Goal: Check status

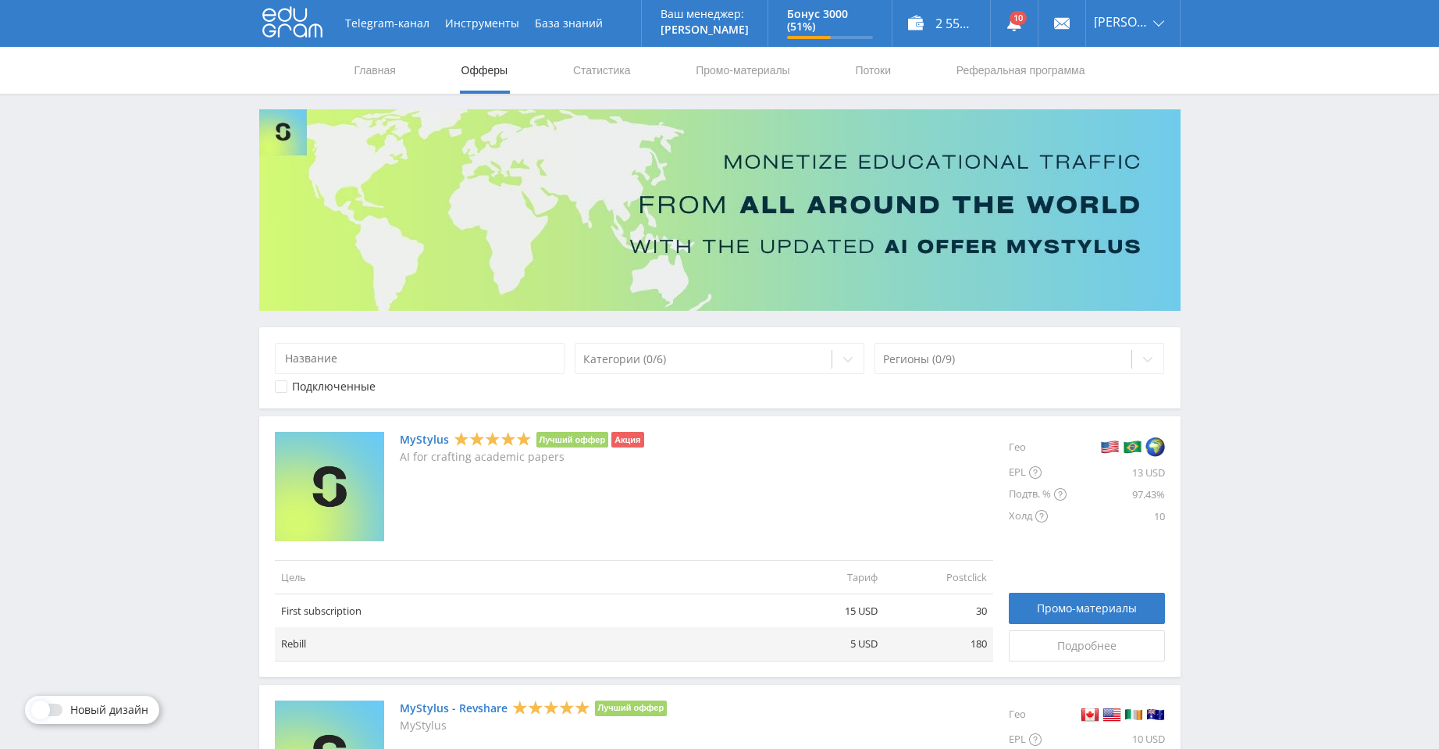
drag, startPoint x: 106, startPoint y: 0, endPoint x: 99, endPoint y: 177, distance: 176.6
click at [1029, 20] on link at bounding box center [1014, 23] width 47 height 47
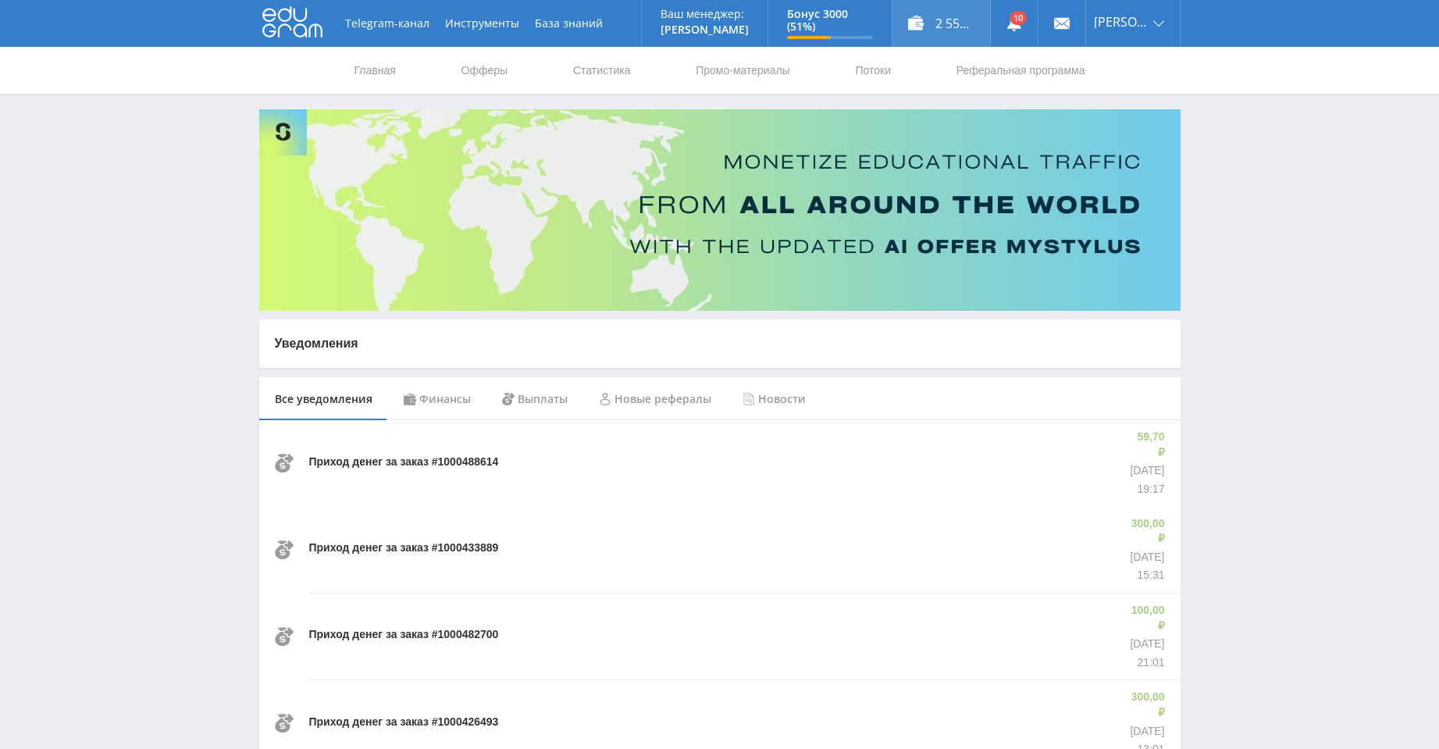
click at [956, 27] on div "2 558,20 ₽" at bounding box center [942, 23] width 98 height 47
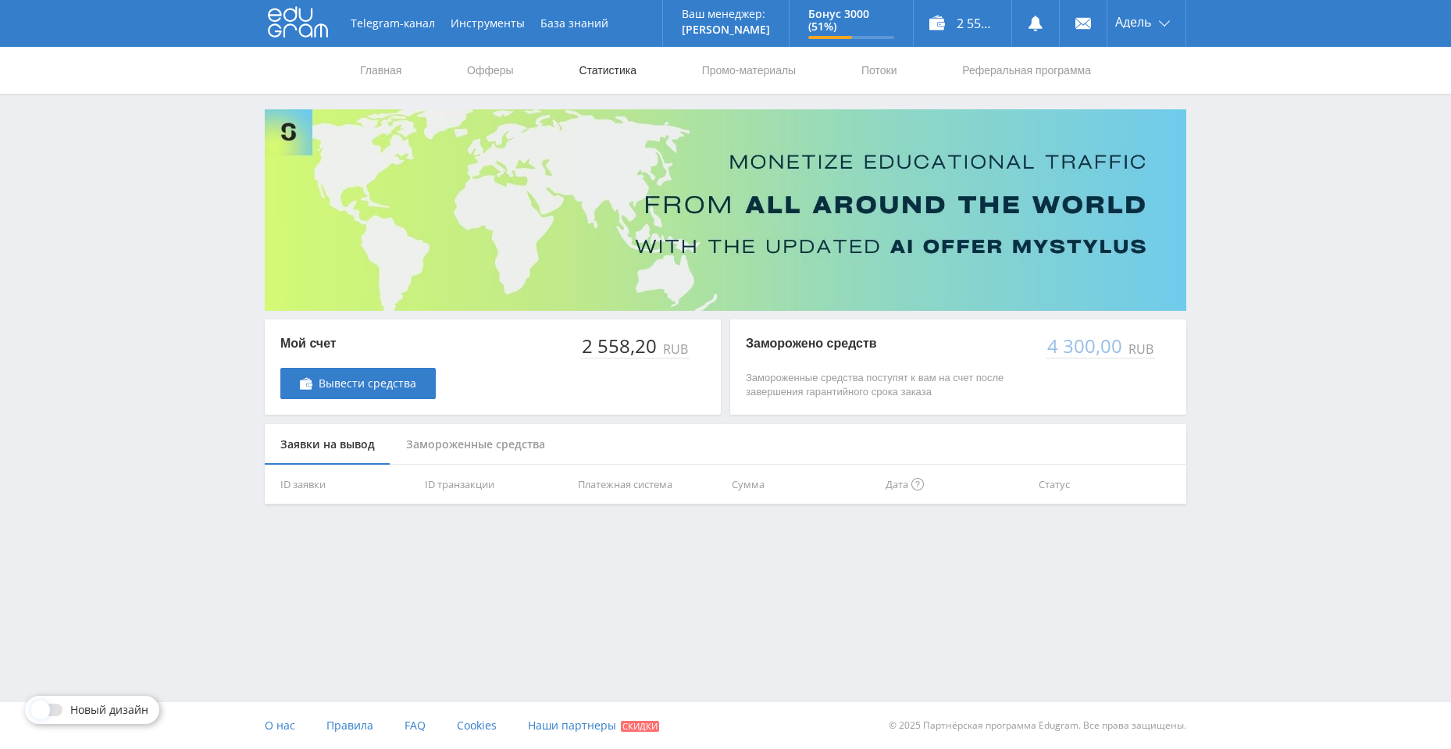
click at [622, 73] on link "Статистика" at bounding box center [607, 70] width 61 height 47
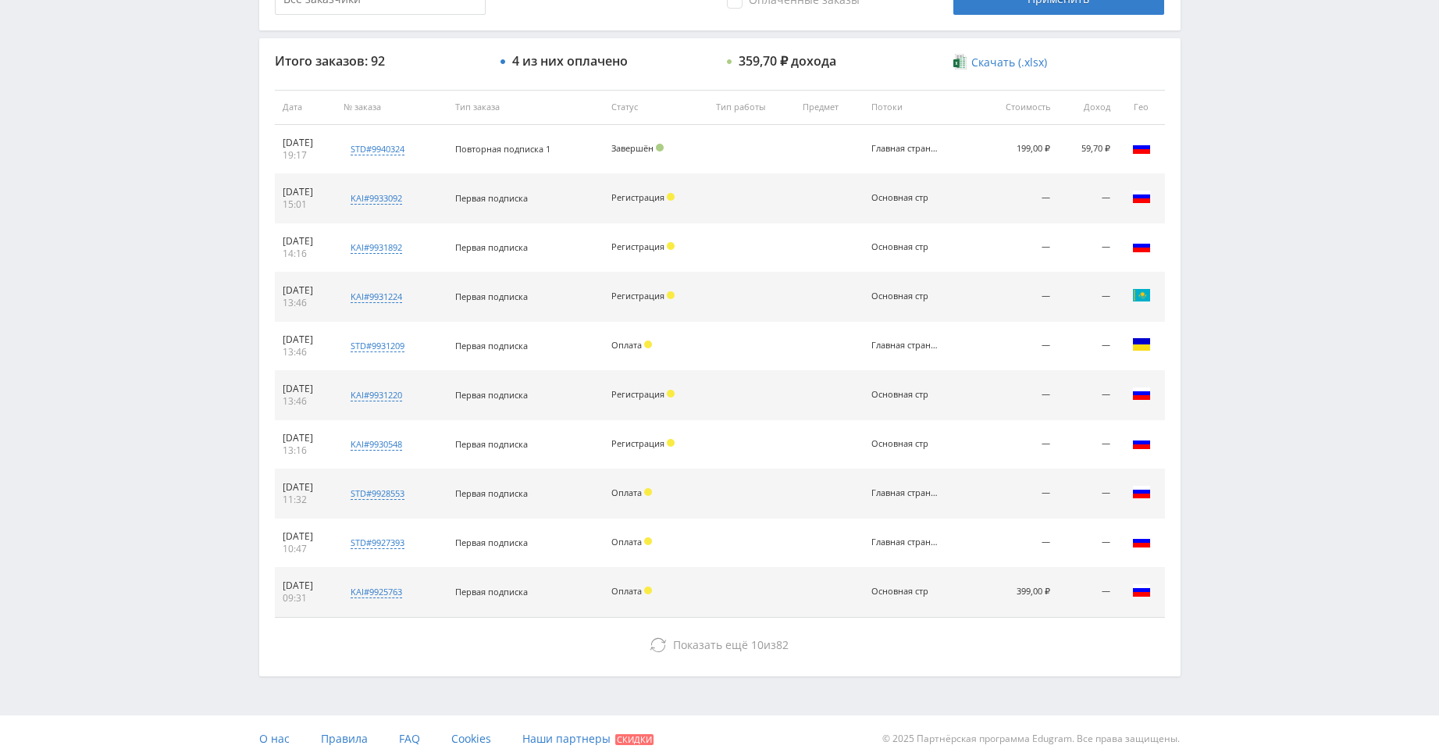
scroll to position [562, 0]
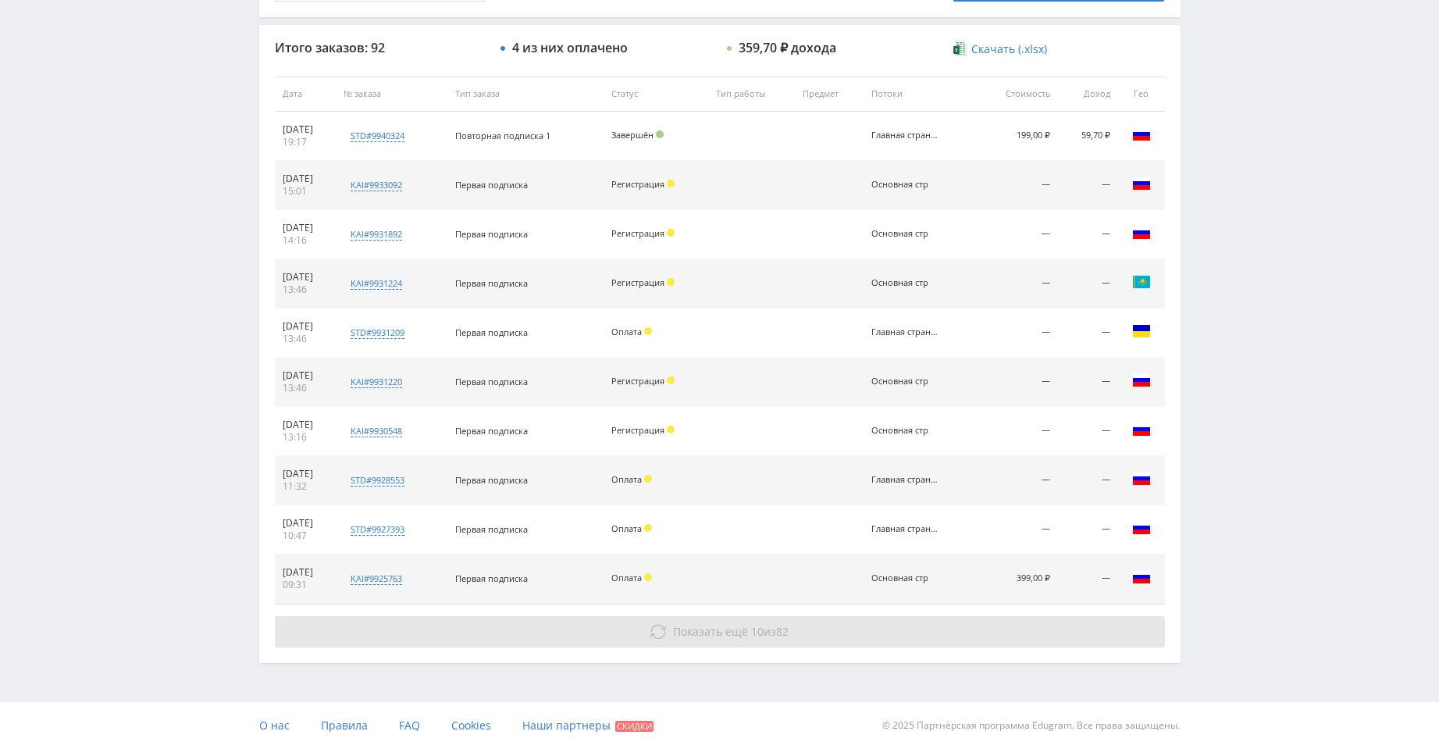
click at [823, 638] on button "Показать ещё 10 из 82" at bounding box center [720, 631] width 890 height 31
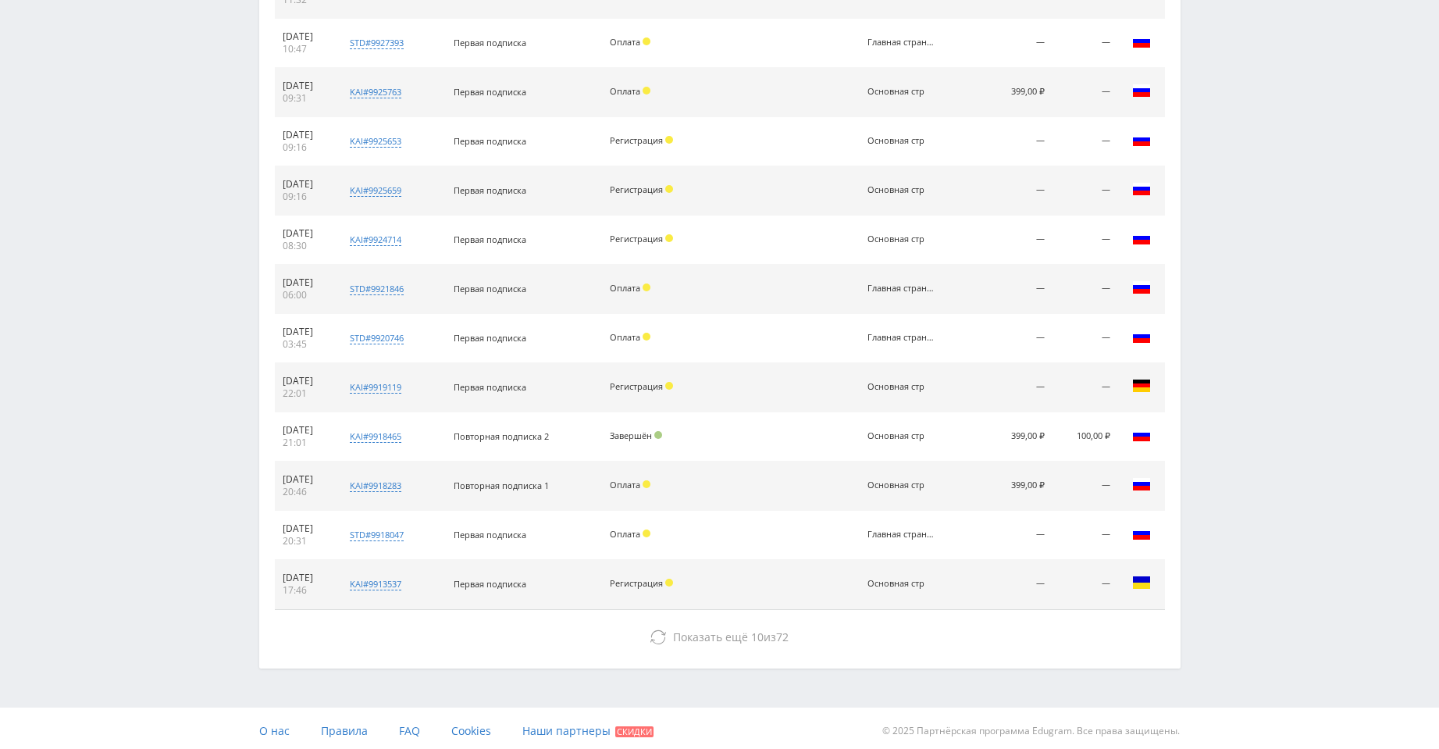
scroll to position [1054, 0]
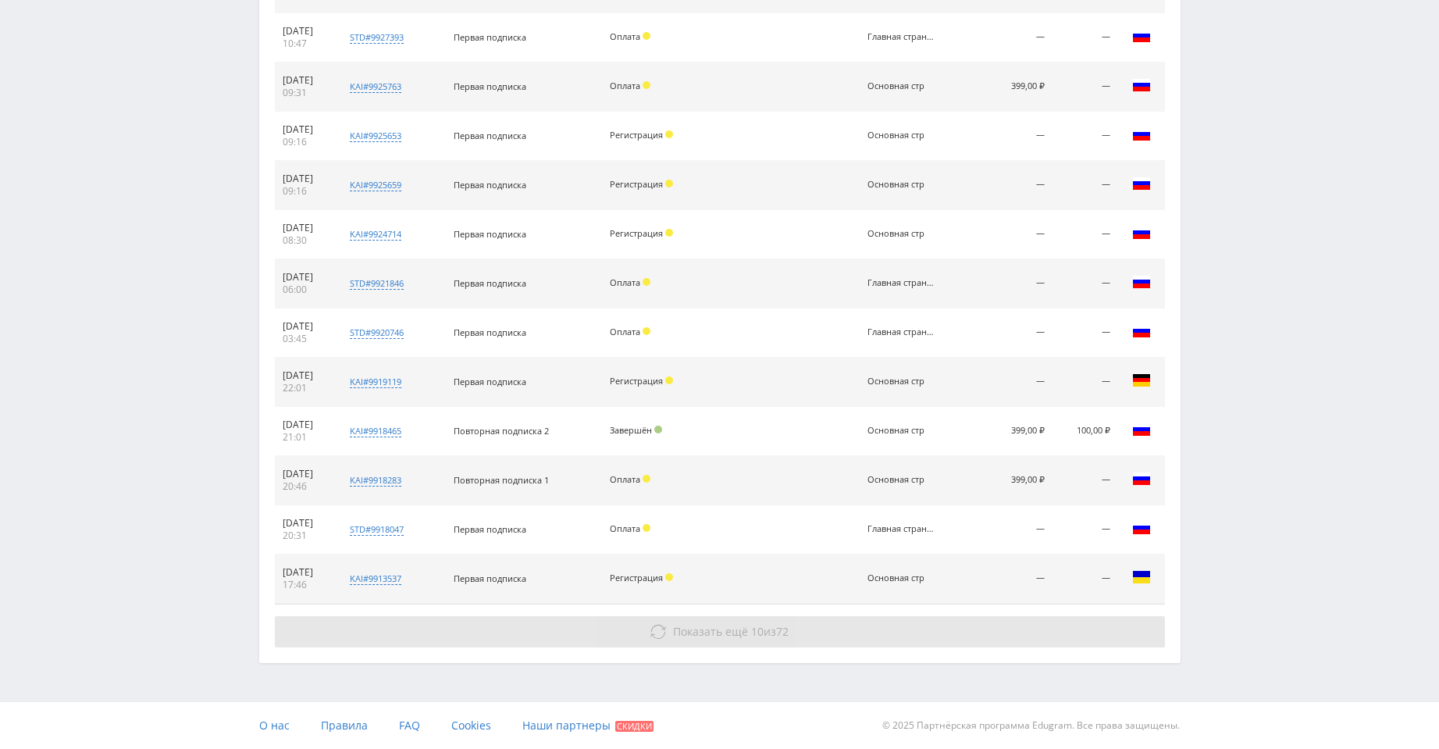
click at [823, 642] on button "Показать ещё 10 из 72" at bounding box center [720, 631] width 890 height 31
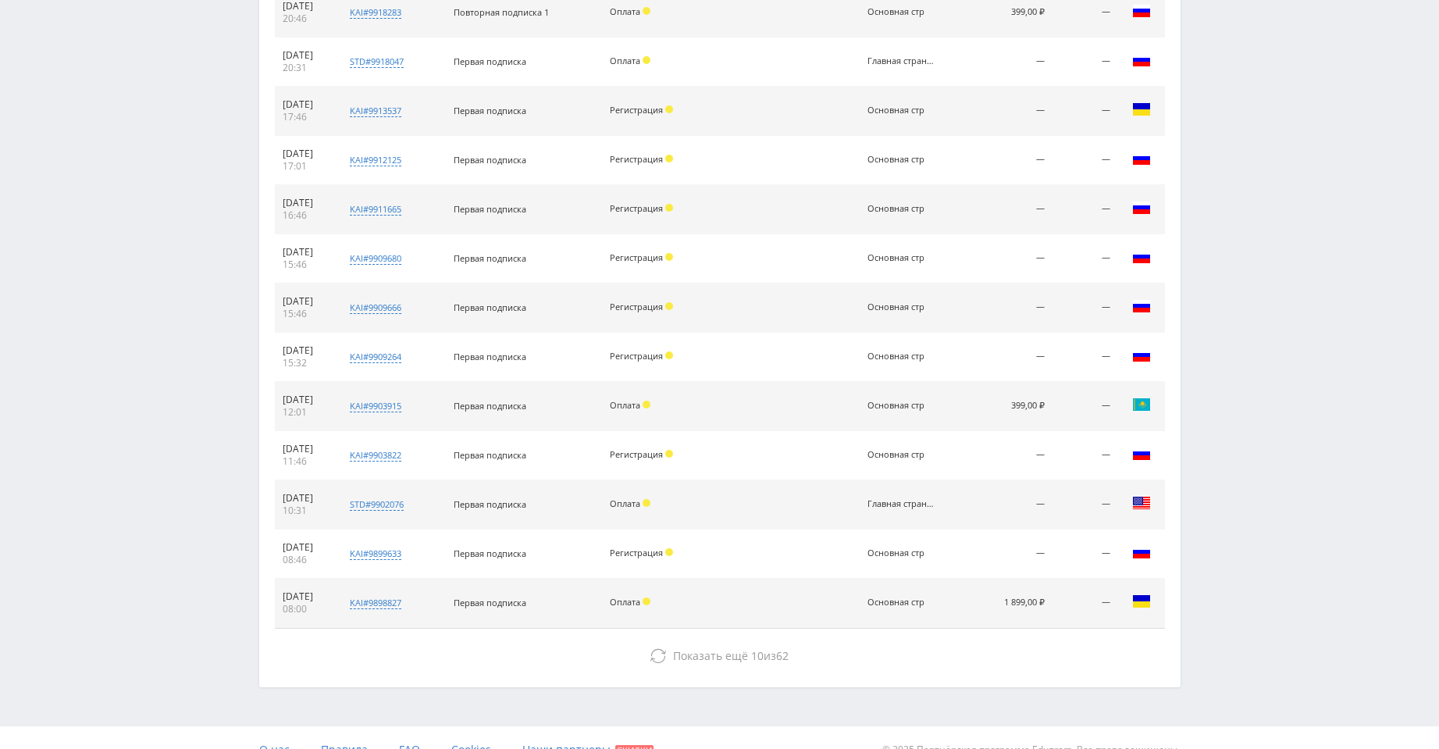
scroll to position [1523, 0]
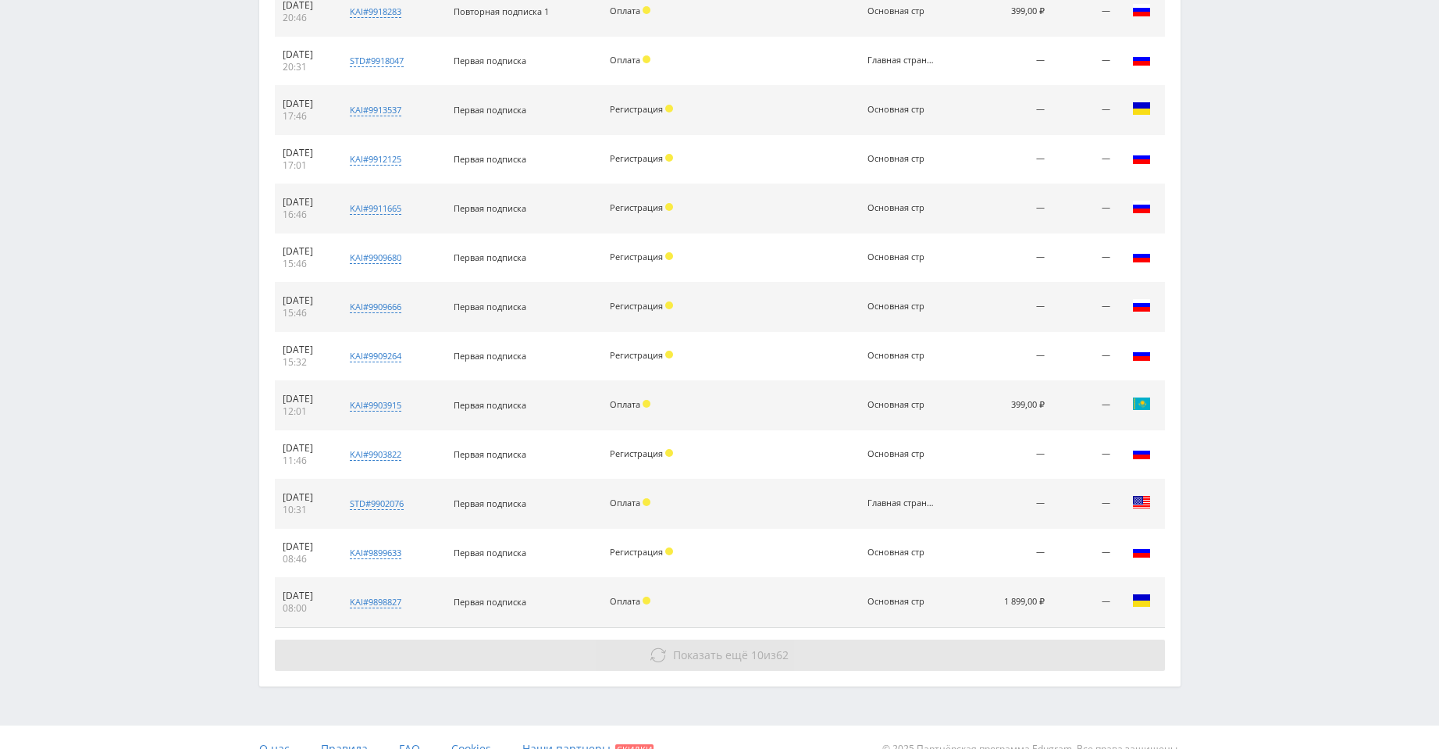
click at [713, 645] on button "Показать ещё 10 из 62" at bounding box center [720, 655] width 890 height 31
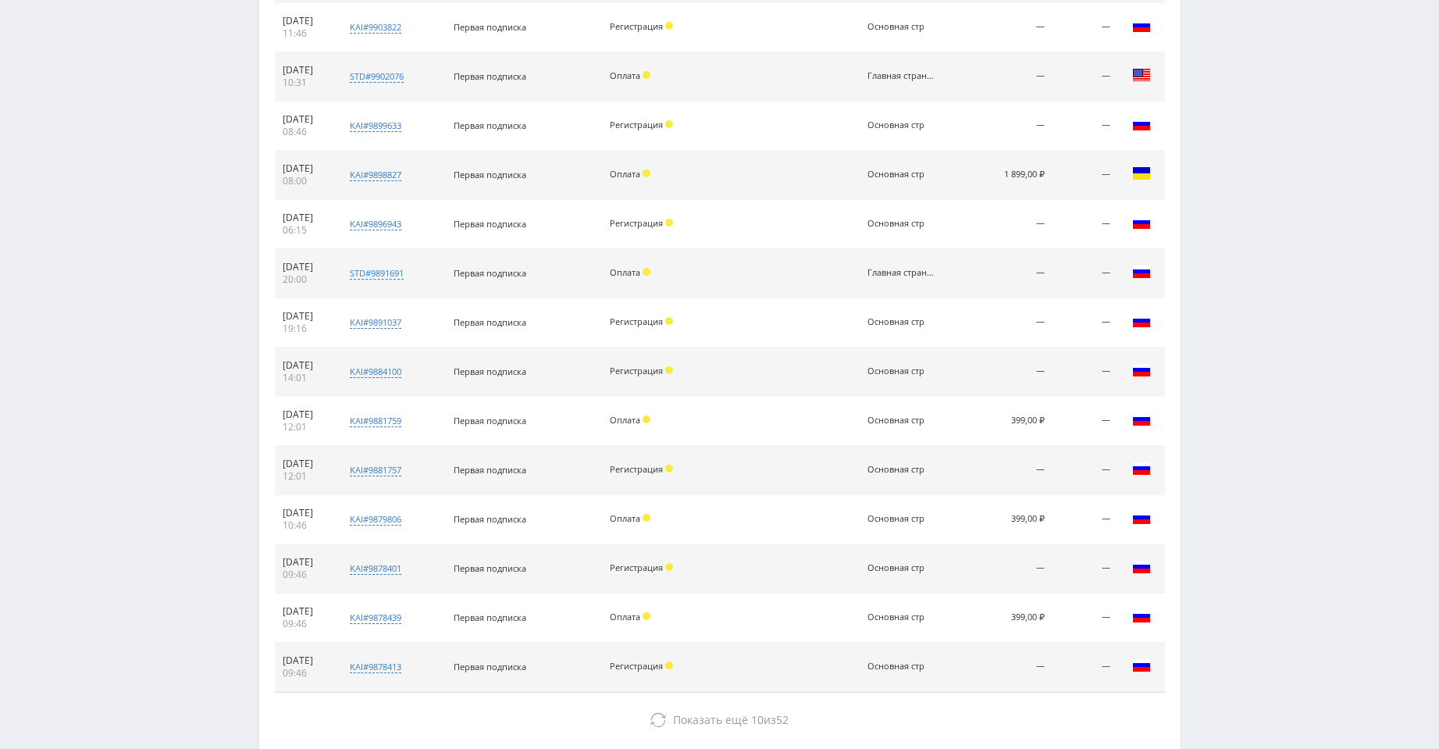
scroll to position [2038, 0]
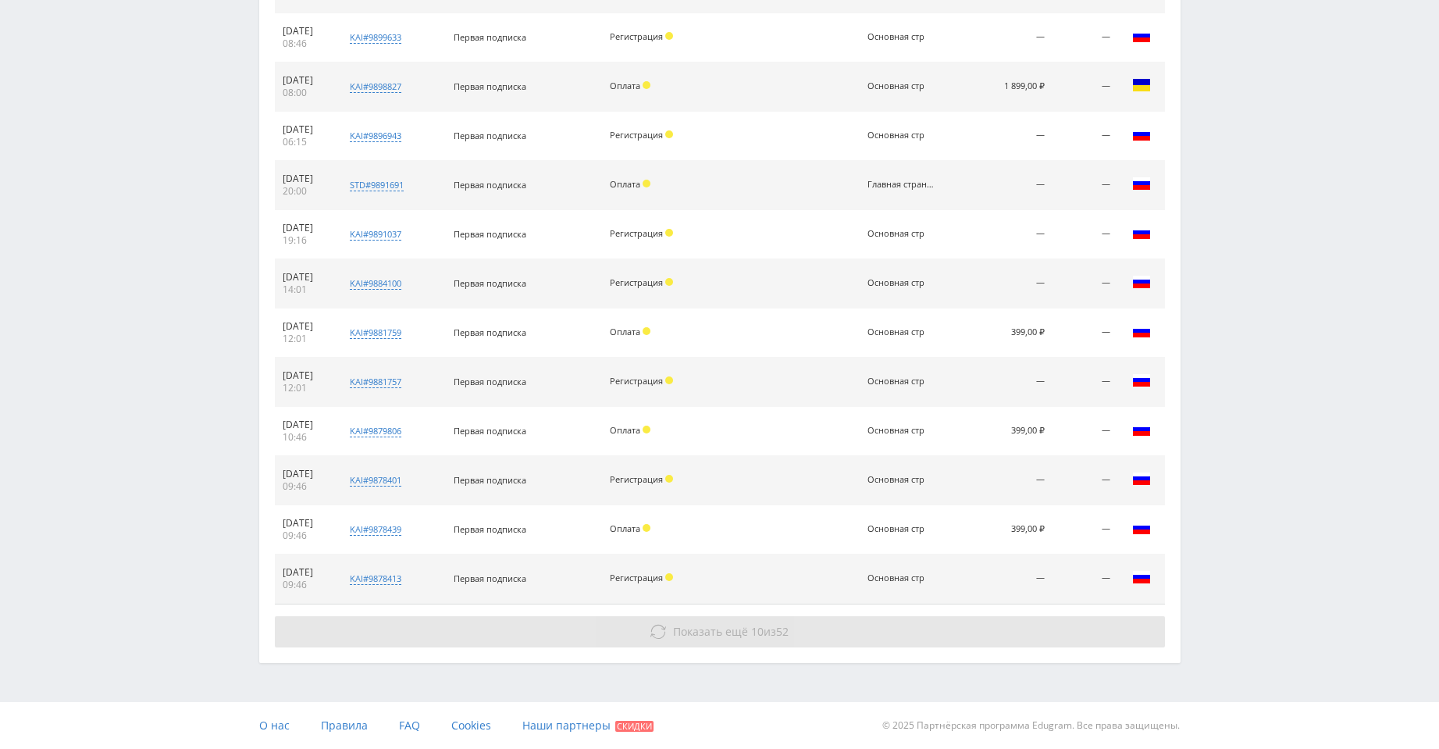
click at [765, 636] on span "Показать ещё 10 из 52" at bounding box center [731, 631] width 116 height 15
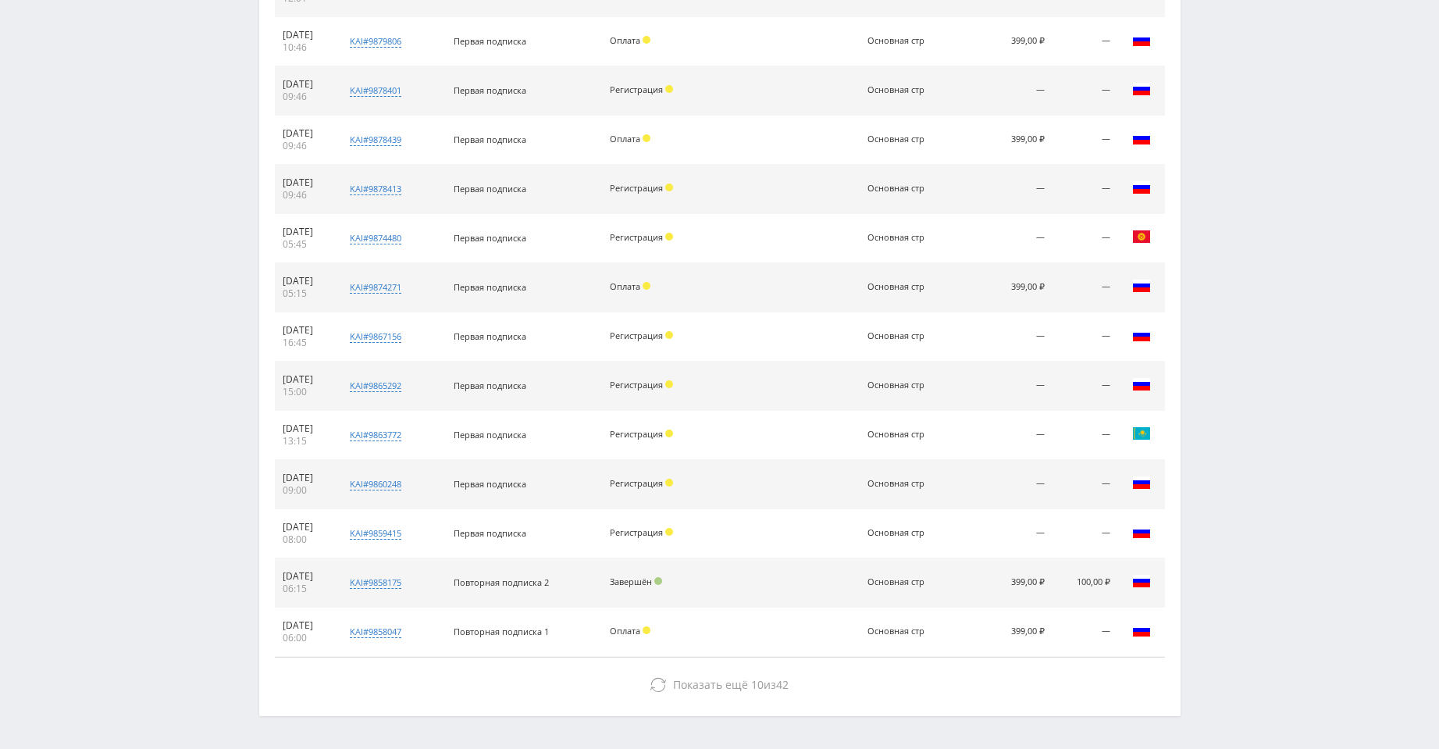
scroll to position [2429, 0]
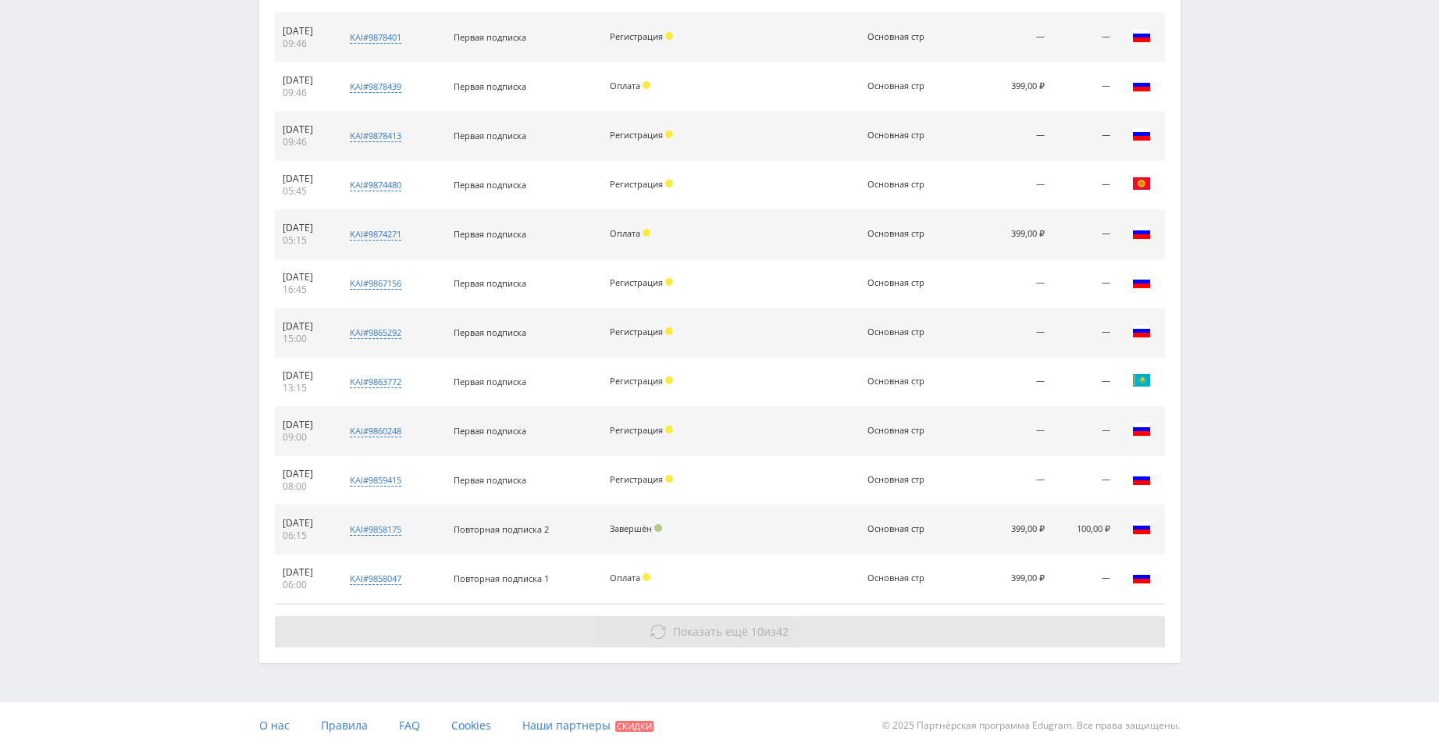
click at [760, 624] on span "10" at bounding box center [757, 631] width 12 height 15
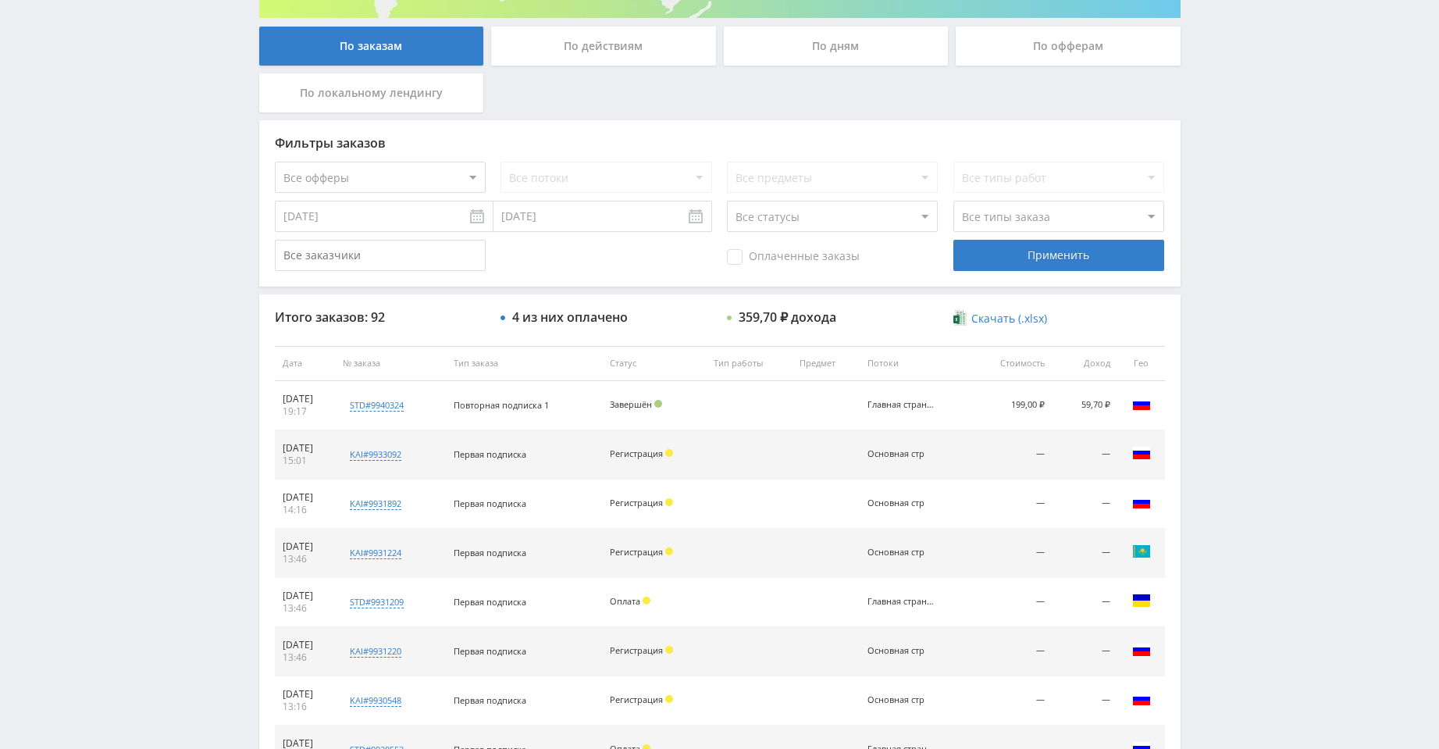
scroll to position [0, 0]
